Goal: Find specific page/section: Find specific page/section

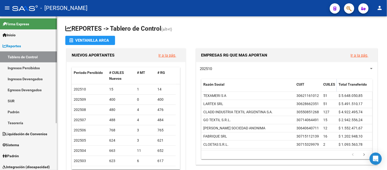
scroll to position [68, 0]
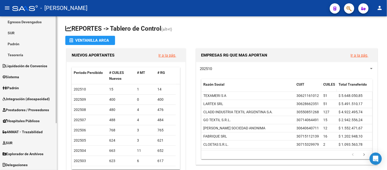
click at [27, 152] on span "Explorador de Archivos" at bounding box center [23, 154] width 41 height 6
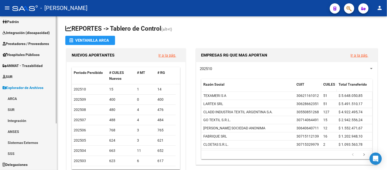
scroll to position [57, 0]
click at [27, 96] on link "ARCA" at bounding box center [28, 98] width 57 height 11
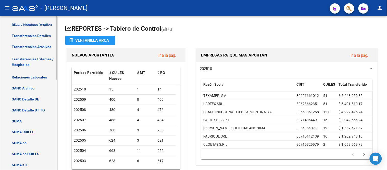
scroll to position [114, 0]
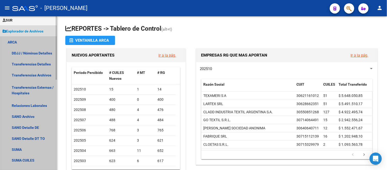
click at [21, 36] on link "ARCA" at bounding box center [28, 41] width 57 height 11
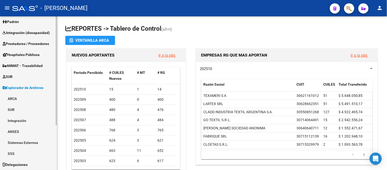
scroll to position [57, 0]
click at [26, 152] on link "SSS" at bounding box center [28, 153] width 57 height 11
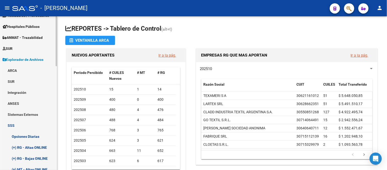
scroll to position [114, 0]
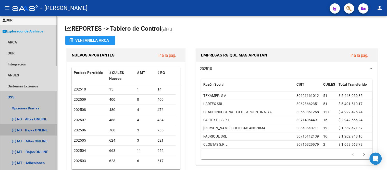
click at [35, 130] on link "(+) RG - Bajas ONLINE" at bounding box center [28, 129] width 57 height 11
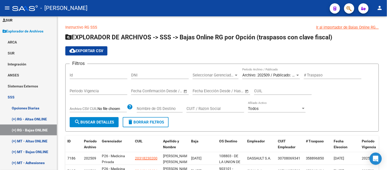
click at [379, 8] on mat-icon "person" at bounding box center [380, 8] width 6 height 6
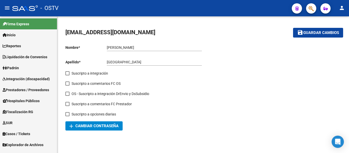
click at [41, 146] on span "Explorador de Archivos" at bounding box center [23, 145] width 41 height 6
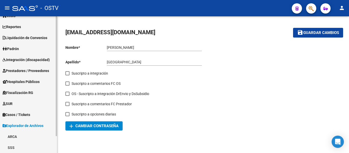
click at [32, 145] on link "SSS" at bounding box center [28, 147] width 57 height 11
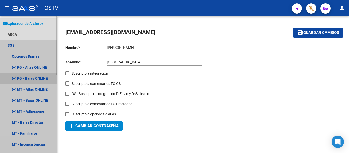
click at [41, 81] on link "(+) RG - Bajas ONLINE" at bounding box center [28, 78] width 57 height 11
